Goal: Task Accomplishment & Management: Manage account settings

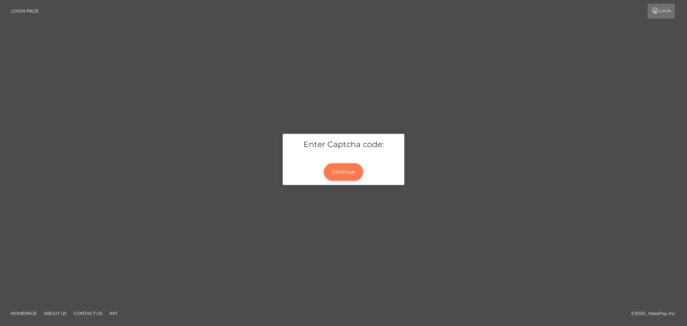
click at [344, 173] on button "Continue" at bounding box center [343, 172] width 39 height 18
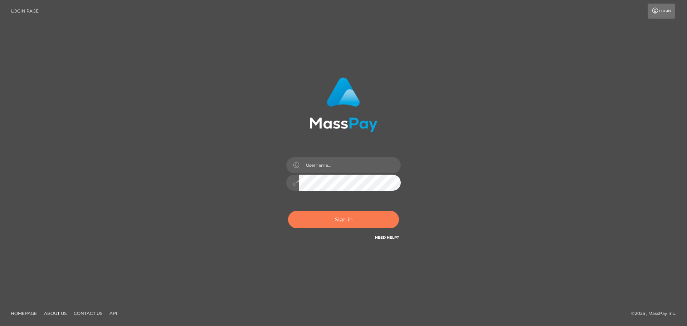
click at [353, 220] on button "Sign in" at bounding box center [343, 220] width 111 height 18
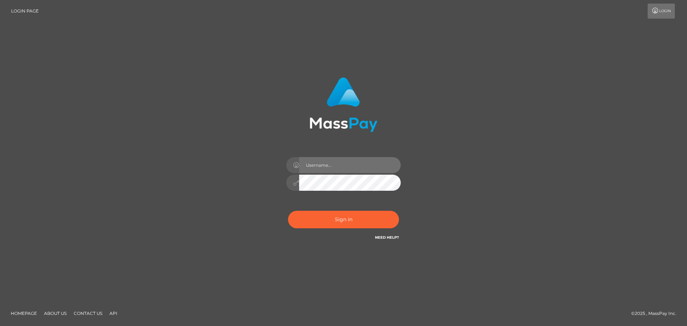
type input "hello.feetfinder"
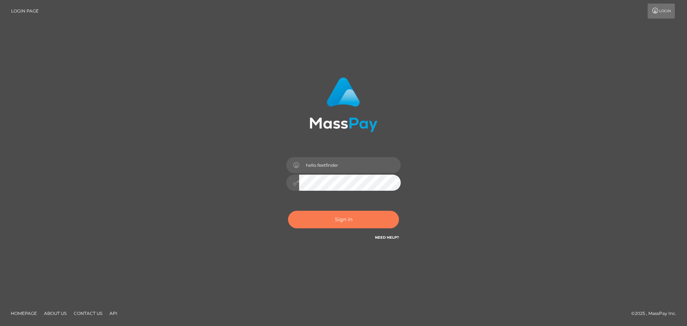
click at [352, 220] on button "Sign in" at bounding box center [343, 220] width 111 height 18
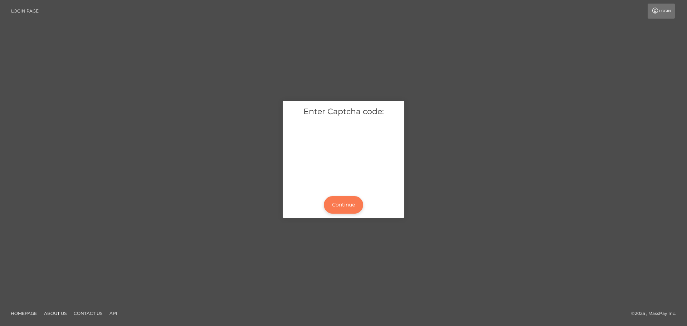
click at [348, 209] on button "Continue" at bounding box center [343, 205] width 39 height 18
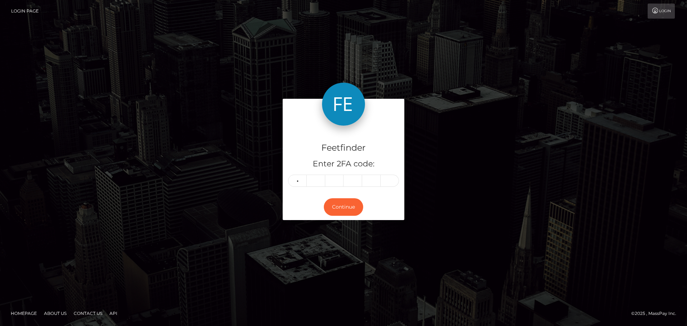
type input "2"
type input "7"
type input "3"
type input "1"
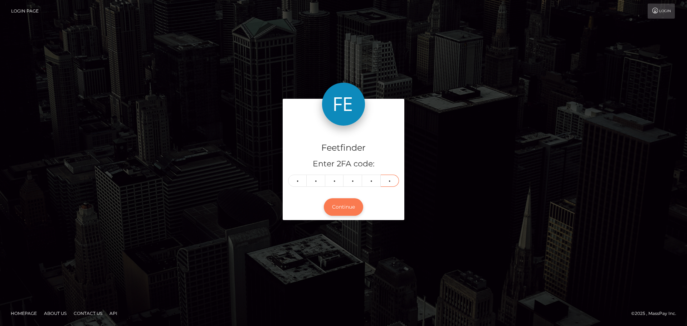
type input "6"
click at [342, 209] on button "Continue" at bounding box center [343, 207] width 39 height 18
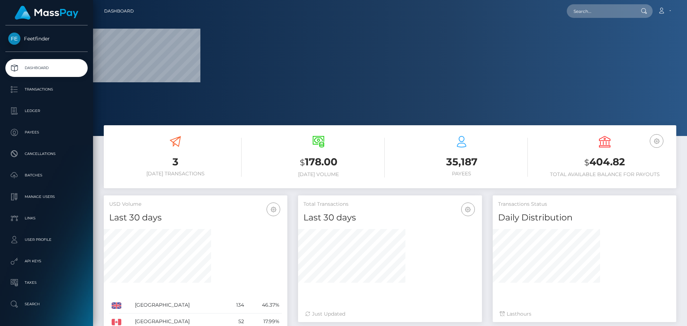
click at [172, 174] on h6 "Today Transactions" at bounding box center [175, 174] width 132 height 6
click at [183, 164] on h3 "3" at bounding box center [175, 162] width 132 height 14
click at [181, 165] on h3 "3" at bounding box center [175, 162] width 132 height 14
click at [182, 166] on h3 "3" at bounding box center [175, 162] width 132 height 14
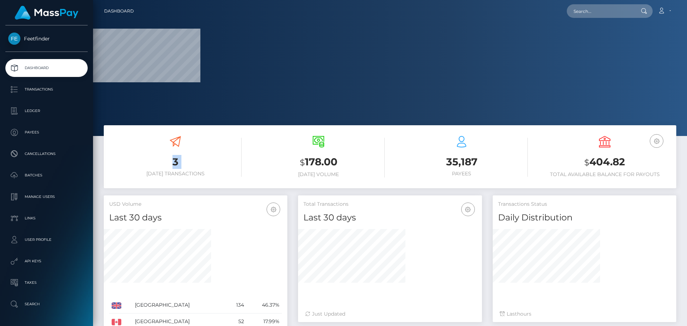
click at [183, 165] on h3 "3" at bounding box center [175, 162] width 132 height 14
click at [176, 164] on h3 "3" at bounding box center [175, 162] width 132 height 14
click at [318, 169] on h3 "$ 178.00" at bounding box center [318, 162] width 132 height 15
